Goal: Navigation & Orientation: Find specific page/section

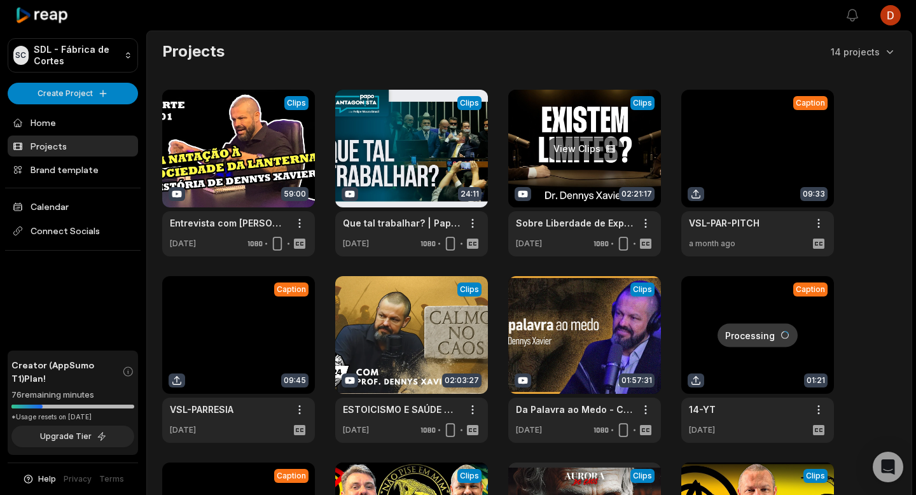
click at [567, 118] on link at bounding box center [584, 173] width 153 height 167
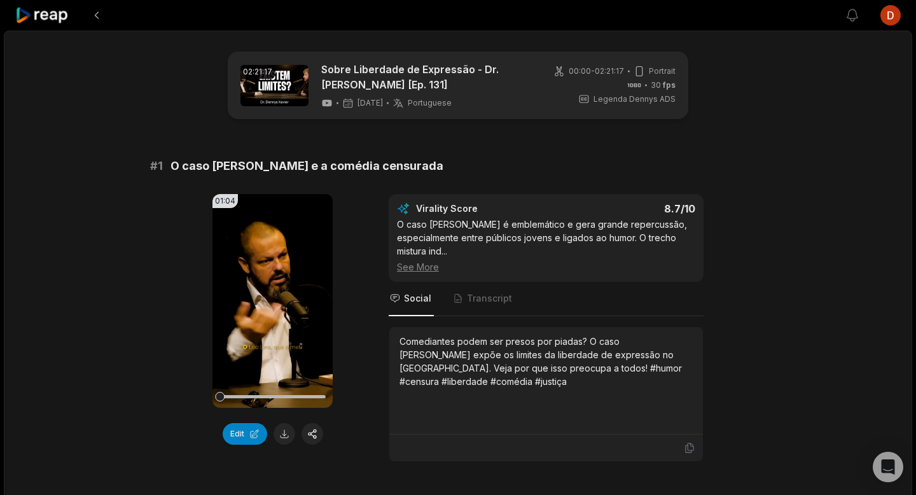
click at [62, 20] on icon at bounding box center [42, 15] width 54 height 17
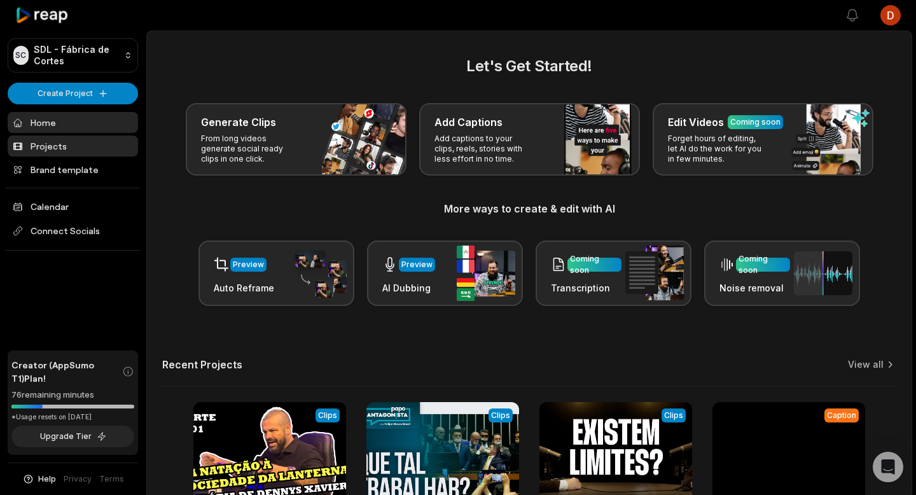
click at [79, 153] on link "Projects" at bounding box center [73, 145] width 130 height 21
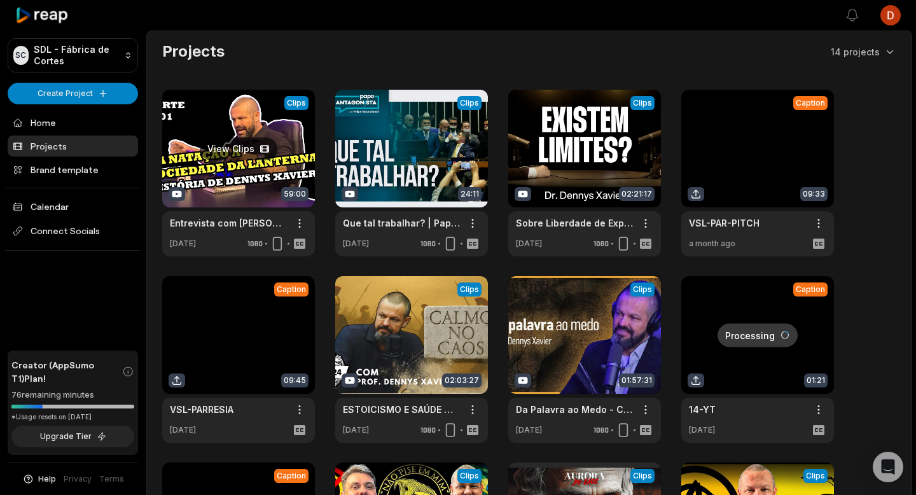
click at [246, 170] on link at bounding box center [238, 173] width 153 height 167
click at [268, 127] on link at bounding box center [238, 173] width 153 height 167
